Goal: Information Seeking & Learning: Learn about a topic

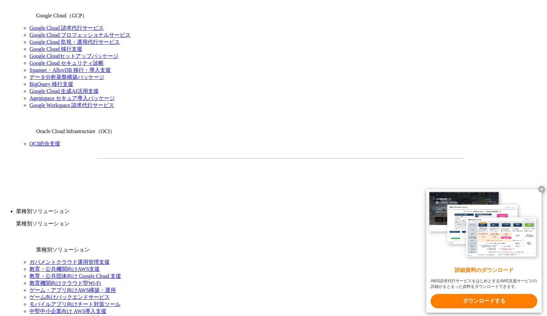
scroll to position [635, 0]
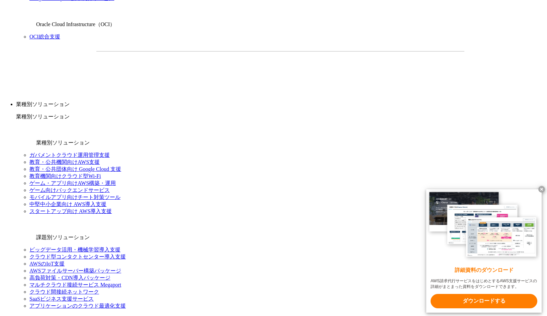
drag, startPoint x: 542, startPoint y: 188, endPoint x: 545, endPoint y: 191, distance: 4.0
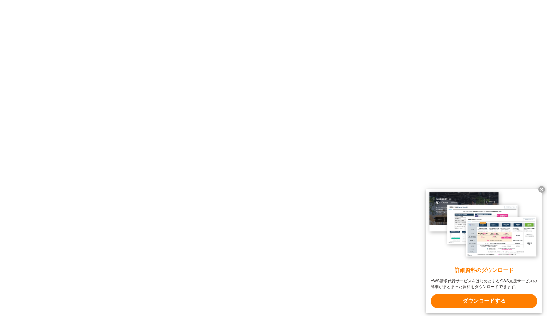
click at [544, 191] on x-t at bounding box center [541, 189] width 7 height 7
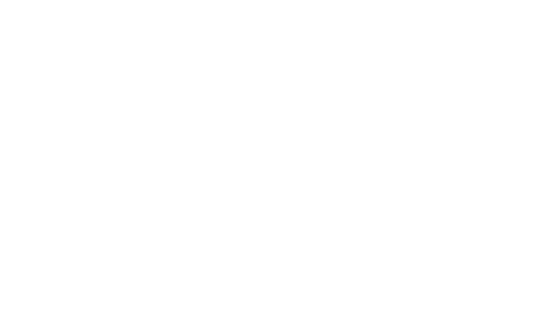
scroll to position [736, 0]
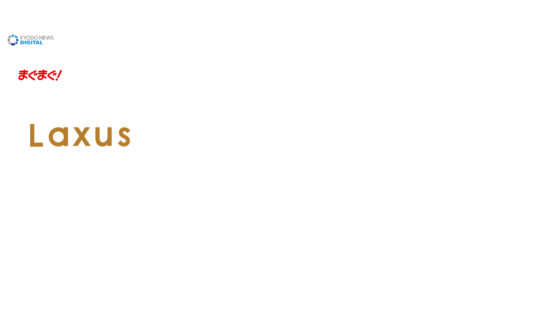
drag, startPoint x: 243, startPoint y: 111, endPoint x: 259, endPoint y: 115, distance: 16.7
copy th "RIやSP"
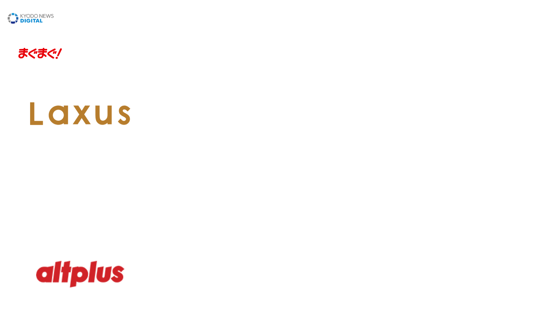
scroll to position [769, 0]
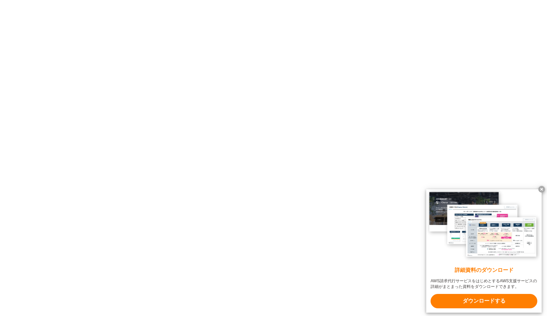
scroll to position [1795, 0]
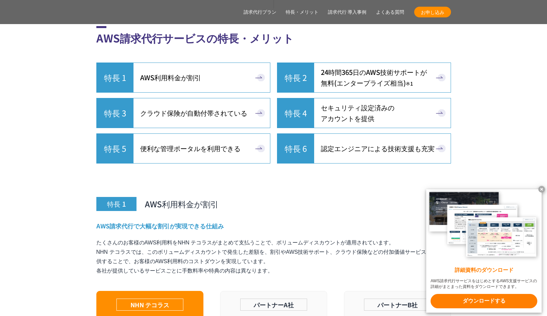
click at [347, 124] on span "セキュリティ設定済みの アカウントを提供" at bounding box center [358, 112] width 74 height 21
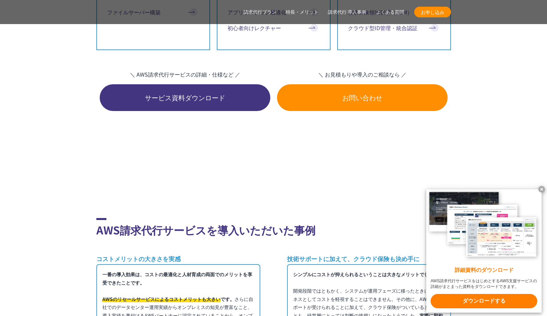
scroll to position [3517, 0]
